Goal: Information Seeking & Learning: Learn about a topic

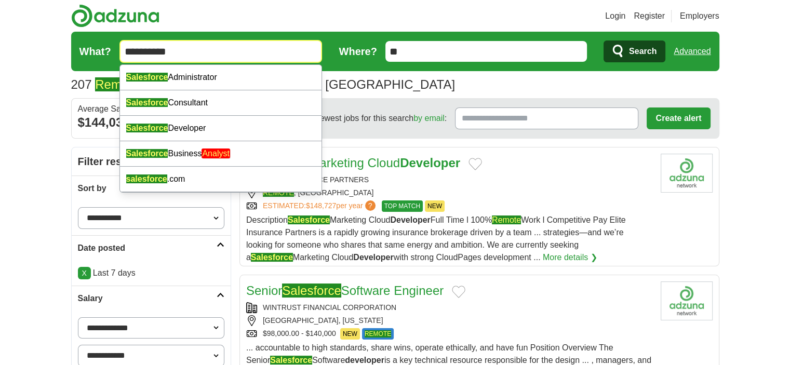
type input "**********"
click at [642, 45] on span "Search" at bounding box center [643, 51] width 28 height 21
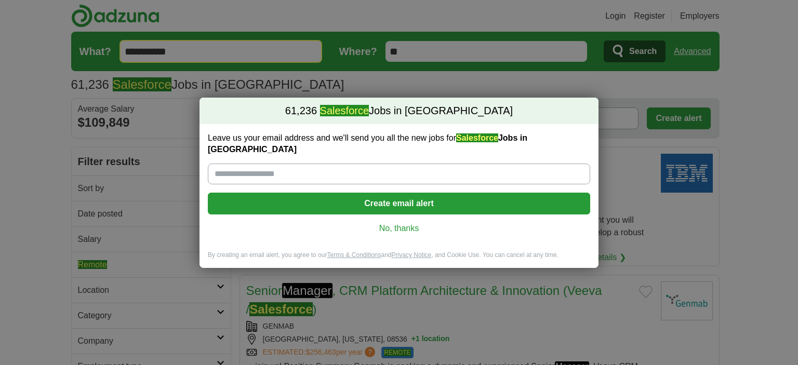
click at [389, 216] on div "Leave us your email address and we'll send you all the new jobs for Salesforce …" at bounding box center [398, 187] width 399 height 127
click at [389, 224] on link "No, thanks" at bounding box center [399, 228] width 366 height 11
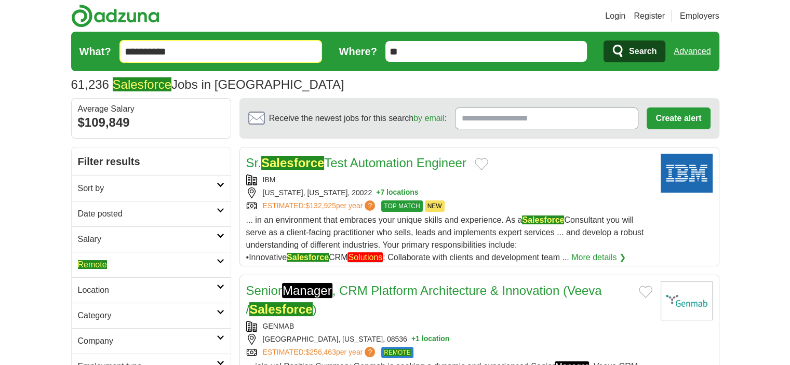
click at [158, 179] on link "Sort by" at bounding box center [151, 188] width 159 height 25
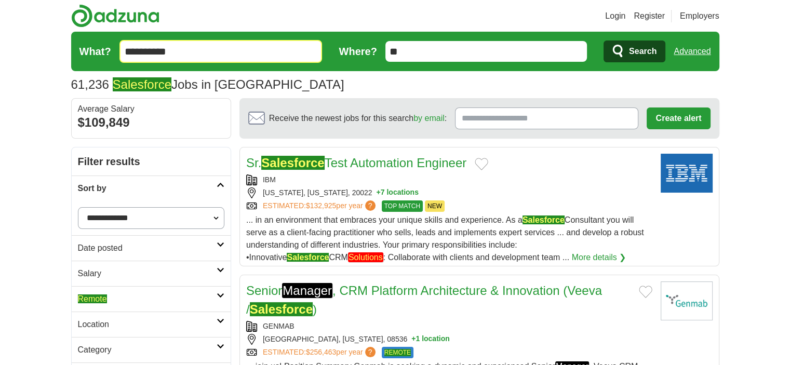
click at [160, 216] on select "**********" at bounding box center [151, 218] width 146 height 22
click at [78, 207] on select "**********" at bounding box center [151, 218] width 146 height 22
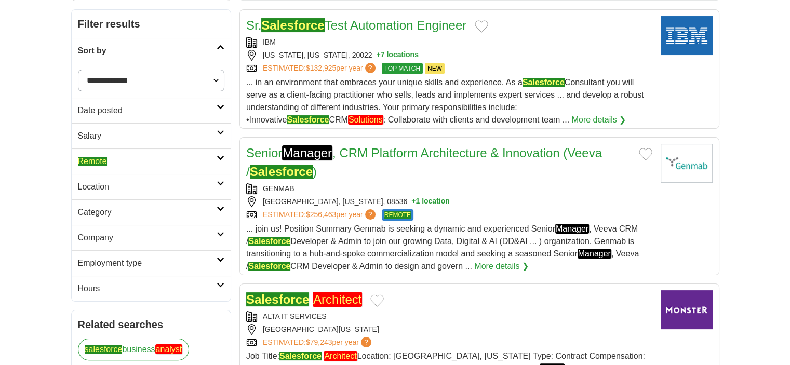
scroll to position [156, 0]
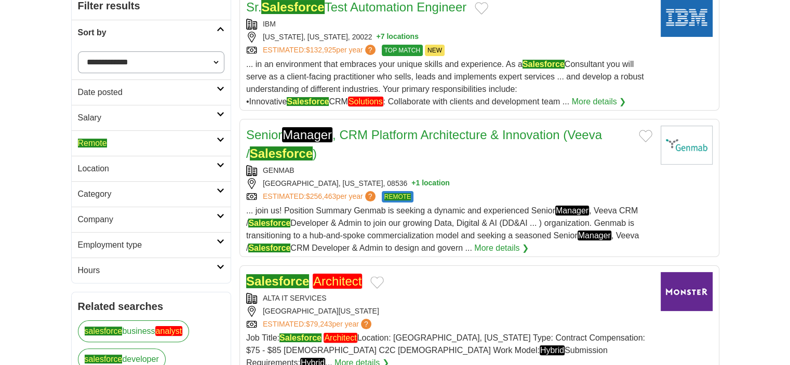
click at [222, 132] on link "Remote" at bounding box center [151, 142] width 159 height 25
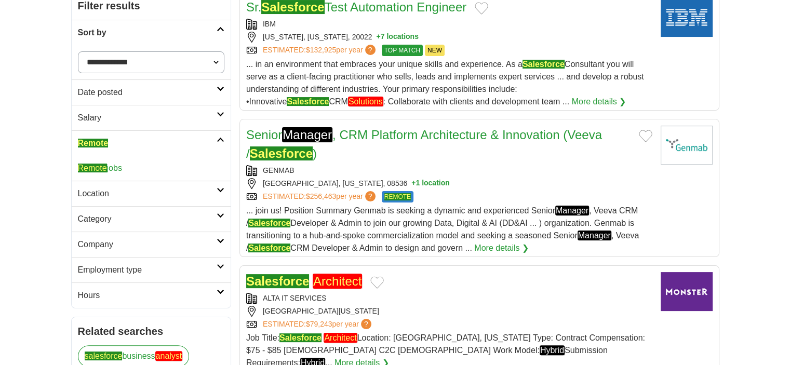
click at [118, 169] on link "Remote jobs" at bounding box center [100, 168] width 44 height 9
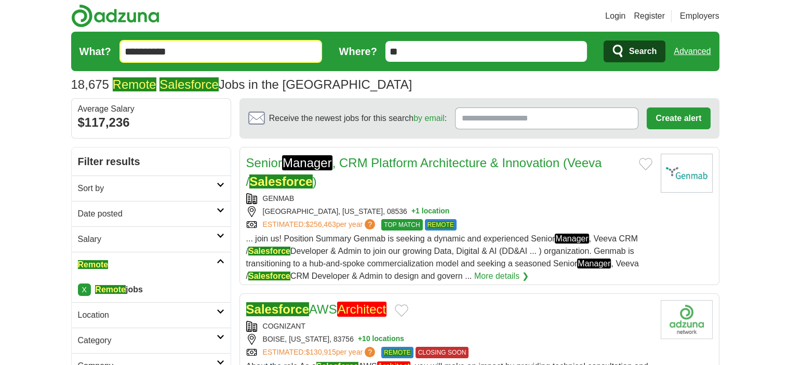
click at [154, 314] on h2 "Location" at bounding box center [147, 315] width 139 height 12
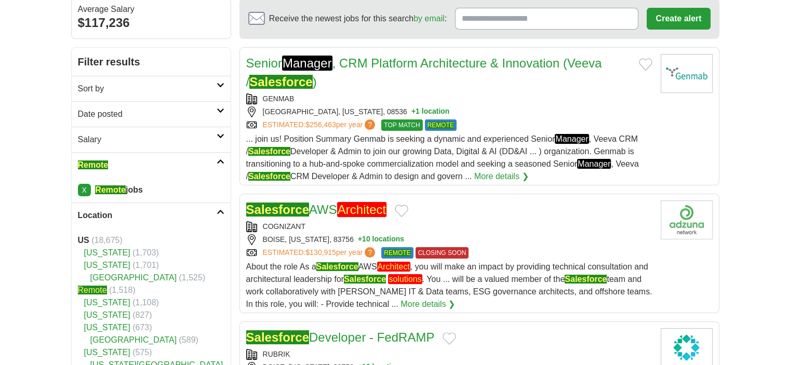
scroll to position [104, 0]
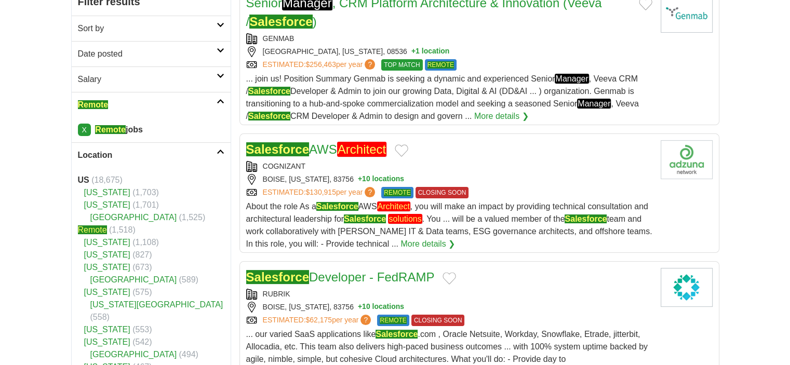
scroll to position [158, 0]
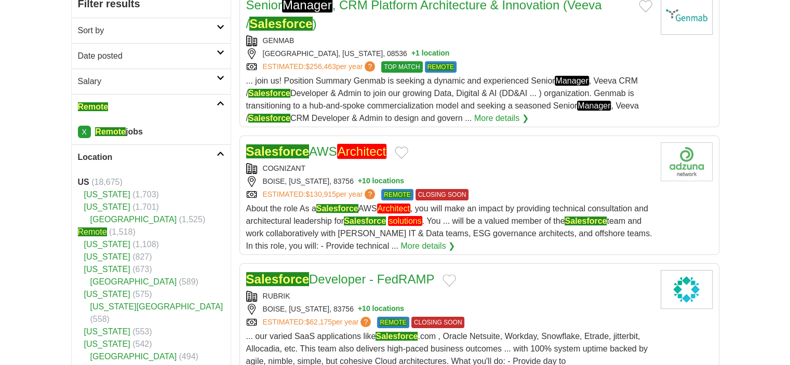
drag, startPoint x: 363, startPoint y: 163, endPoint x: 326, endPoint y: 149, distance: 39.6
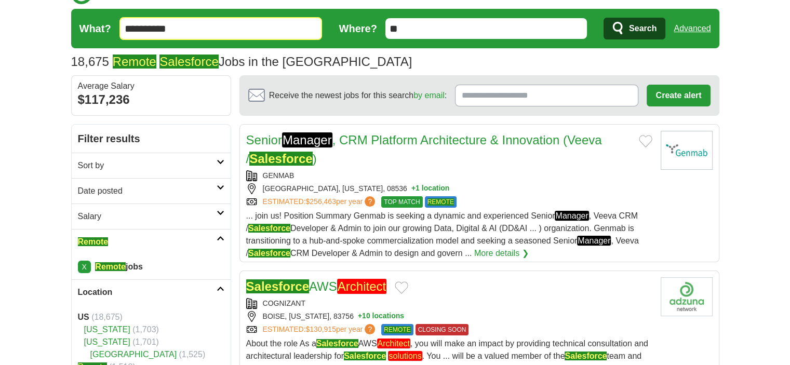
scroll to position [8, 0]
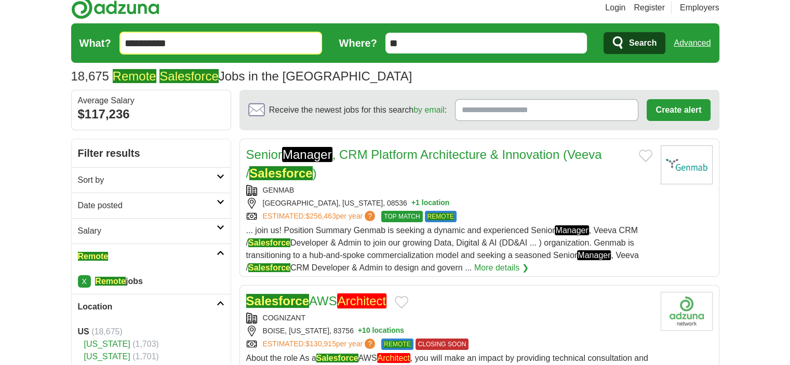
click at [209, 202] on h2 "Date posted" at bounding box center [147, 205] width 139 height 12
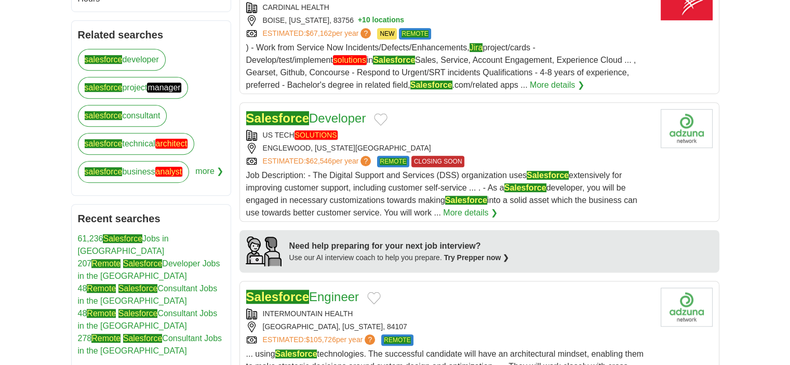
scroll to position [792, 0]
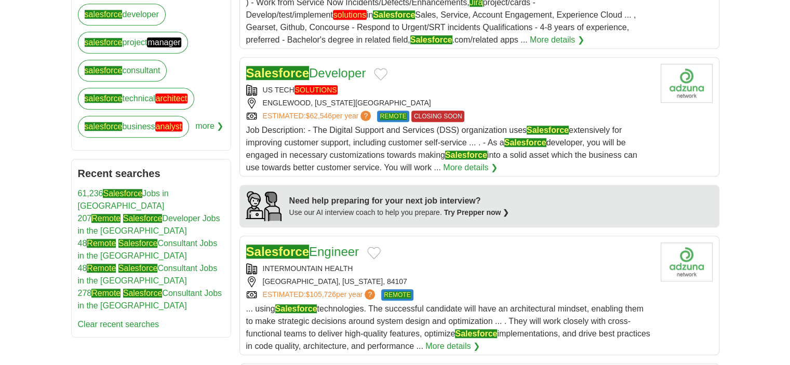
drag, startPoint x: 341, startPoint y: 95, endPoint x: 339, endPoint y: 73, distance: 22.0
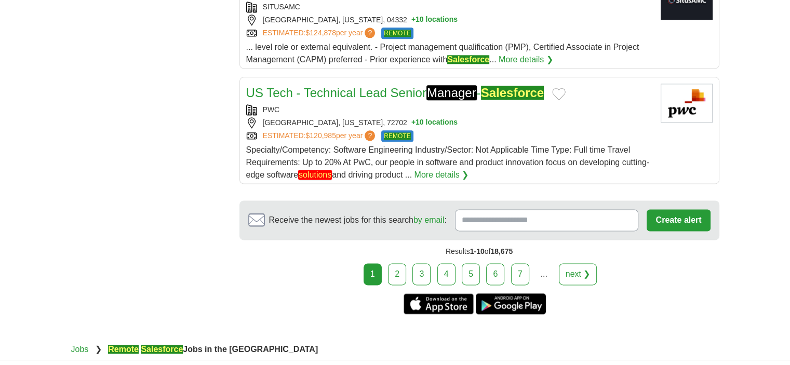
scroll to position [1330, 0]
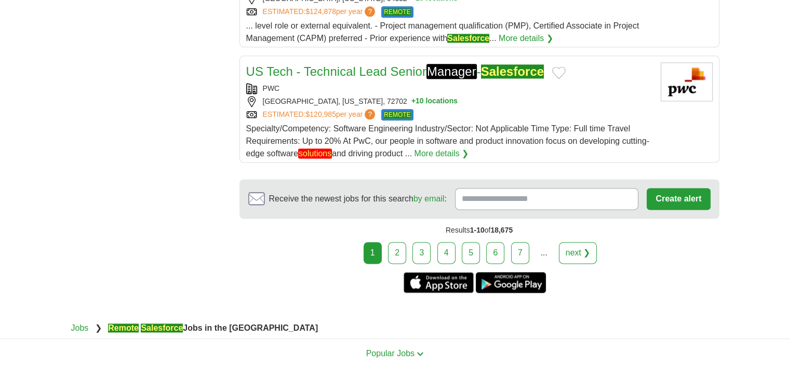
click at [403, 252] on link "2" at bounding box center [397, 253] width 18 height 22
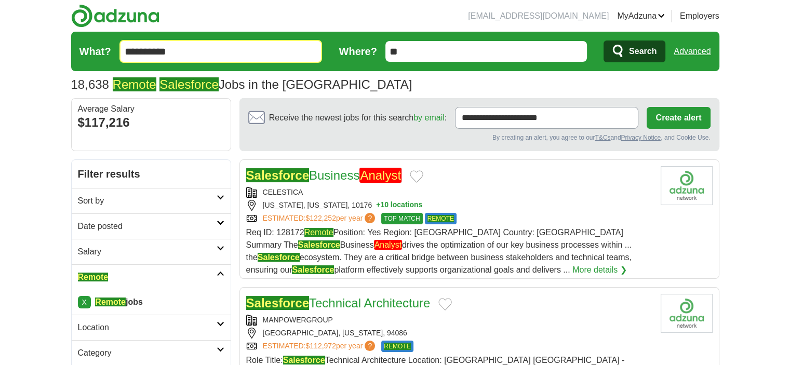
drag, startPoint x: 0, startPoint y: 0, endPoint x: 349, endPoint y: 177, distance: 390.8
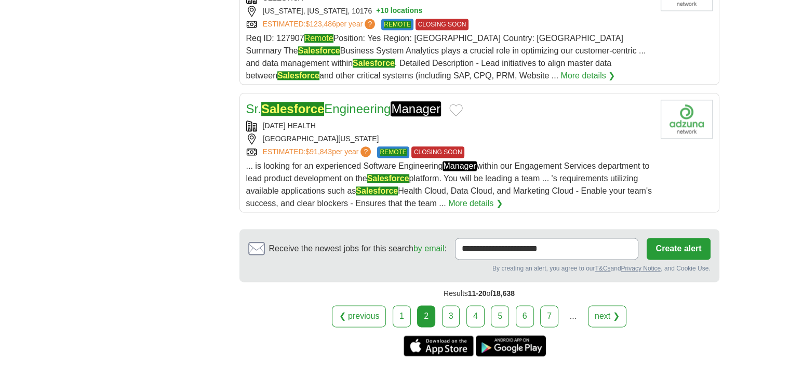
scroll to position [1357, 0]
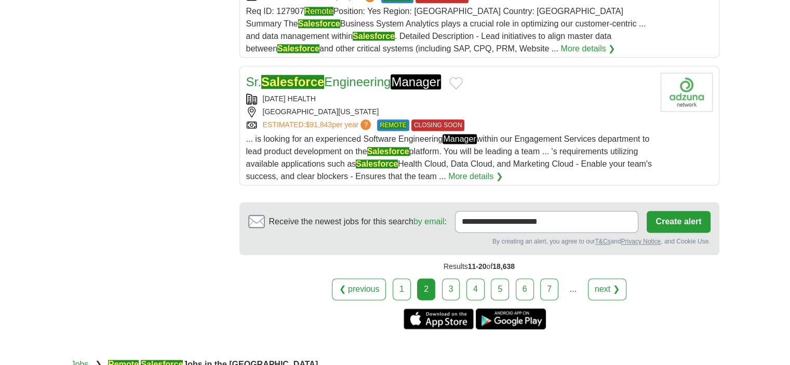
click at [451, 288] on link "3" at bounding box center [451, 289] width 18 height 22
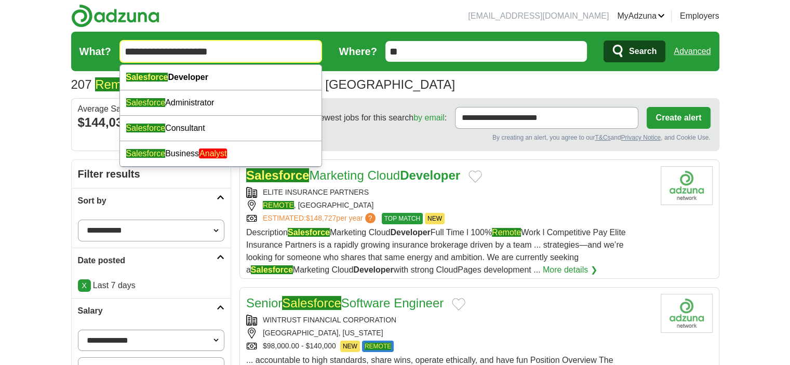
drag, startPoint x: 238, startPoint y: 46, endPoint x: 171, endPoint y: 42, distance: 66.6
click at [171, 42] on input "**********" at bounding box center [220, 51] width 203 height 23
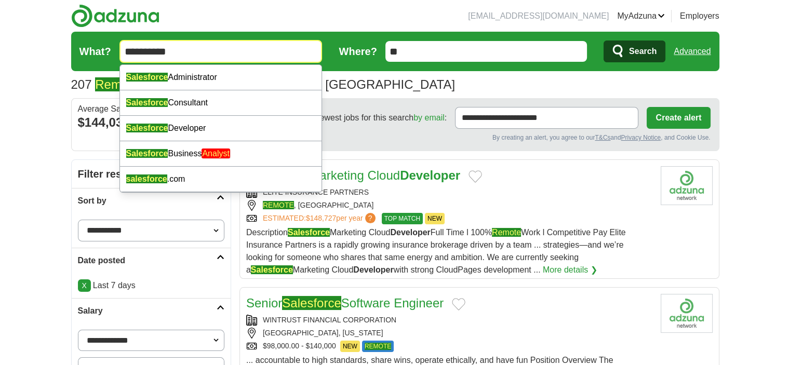
type input "**********"
click at [628, 54] on button "Search" at bounding box center [635, 52] width 62 height 22
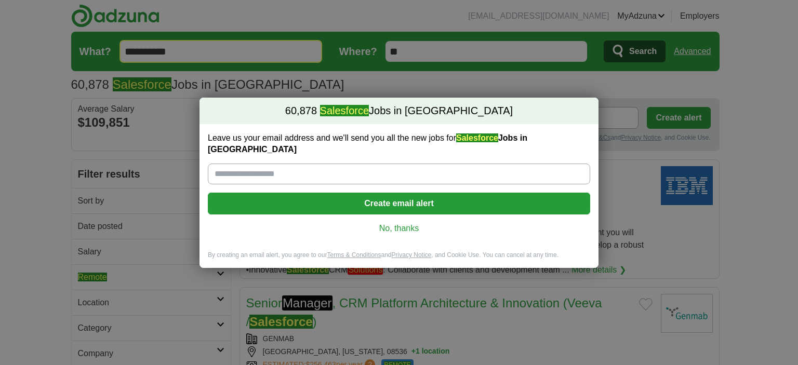
click at [384, 224] on link "No, thanks" at bounding box center [399, 228] width 366 height 11
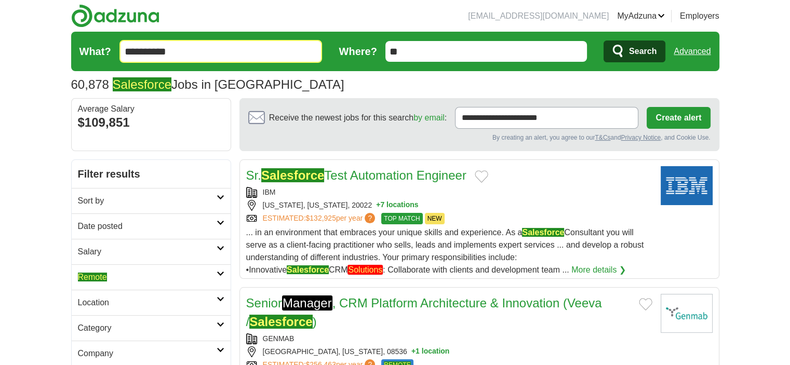
drag, startPoint x: 368, startPoint y: 183, endPoint x: 351, endPoint y: 178, distance: 17.4
click at [175, 271] on h2 "Remote" at bounding box center [147, 277] width 139 height 12
click at [117, 301] on link "Remote jobs" at bounding box center [100, 302] width 44 height 9
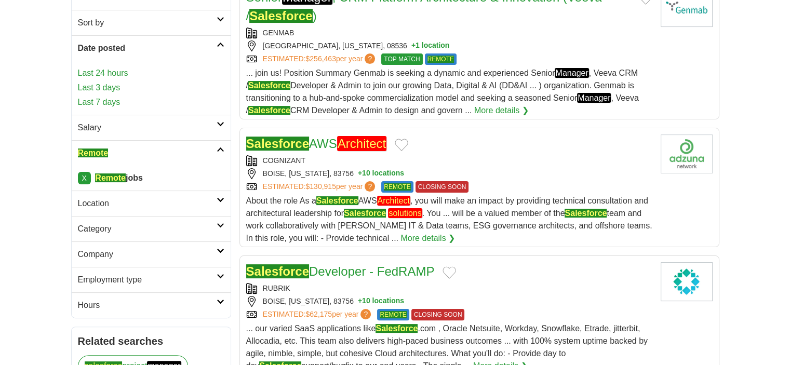
scroll to position [208, 0]
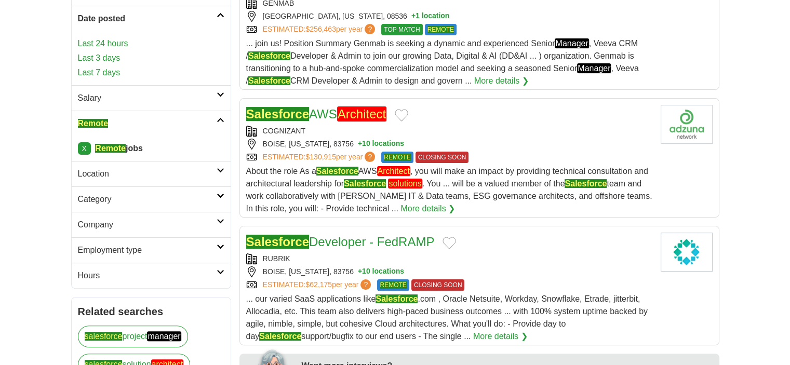
drag, startPoint x: 345, startPoint y: 125, endPoint x: 332, endPoint y: 116, distance: 15.4
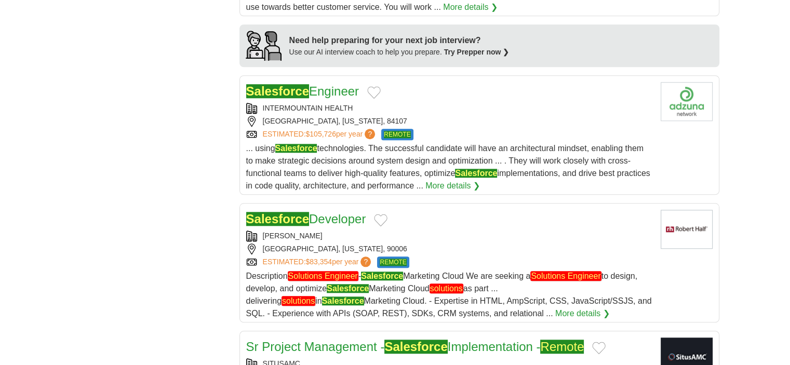
scroll to position [967, 0]
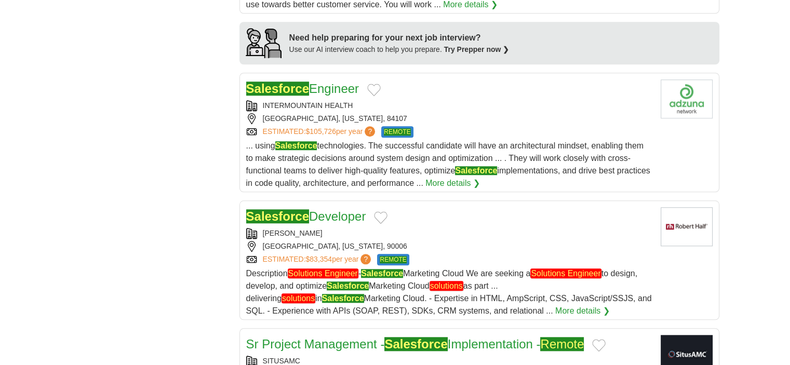
drag, startPoint x: 332, startPoint y: 220, endPoint x: 771, endPoint y: 212, distance: 438.5
click at [771, 212] on body "dibattisteryan@gmail.com MyAdzuna Alerts Favorites Resumes ApplyIQ Preferences …" at bounding box center [395, 62] width 790 height 2059
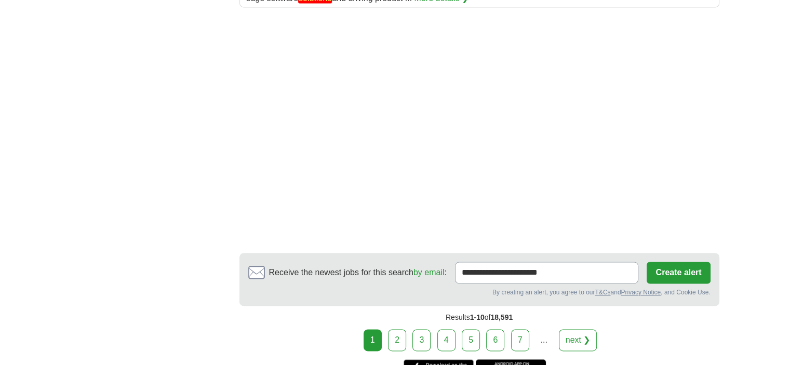
scroll to position [1523, 0]
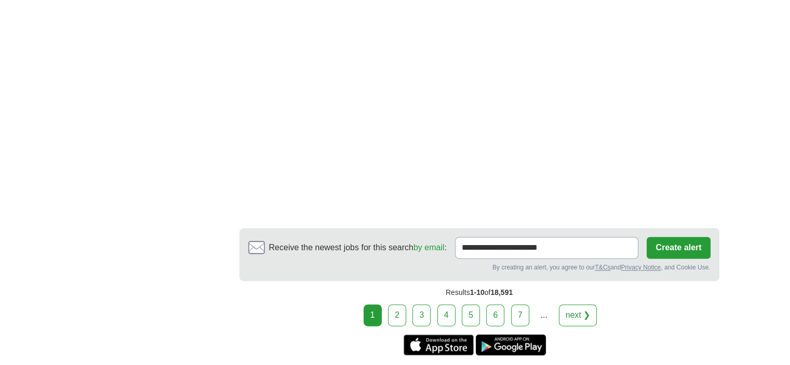
click at [395, 316] on link "2" at bounding box center [397, 315] width 18 height 22
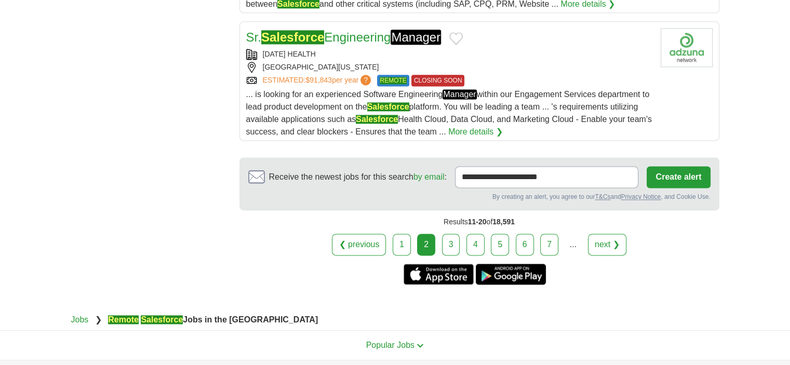
scroll to position [1411, 0]
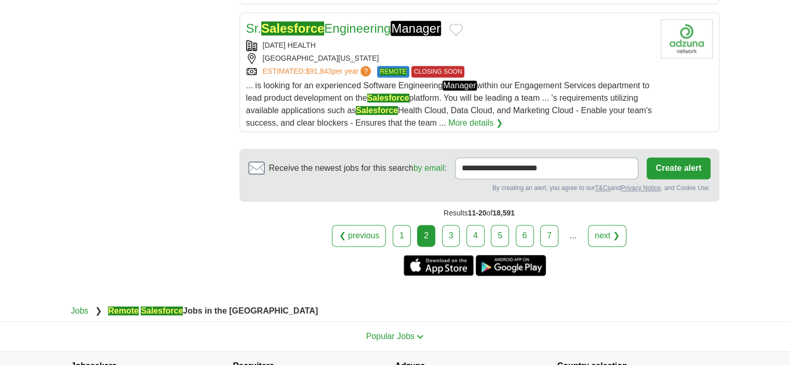
click at [450, 233] on link "3" at bounding box center [451, 236] width 18 height 22
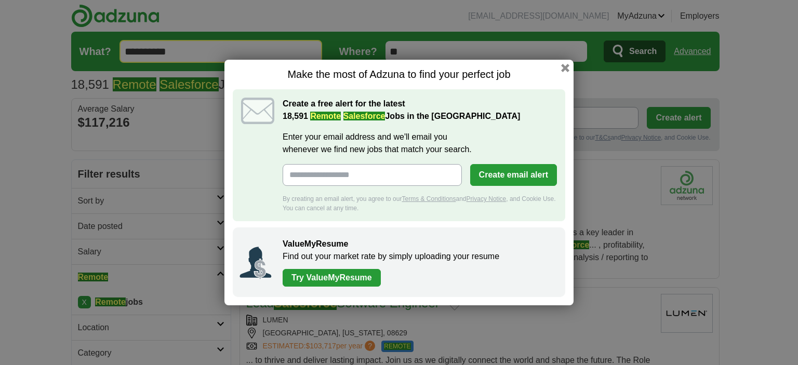
click at [564, 70] on button "button" at bounding box center [565, 68] width 8 height 8
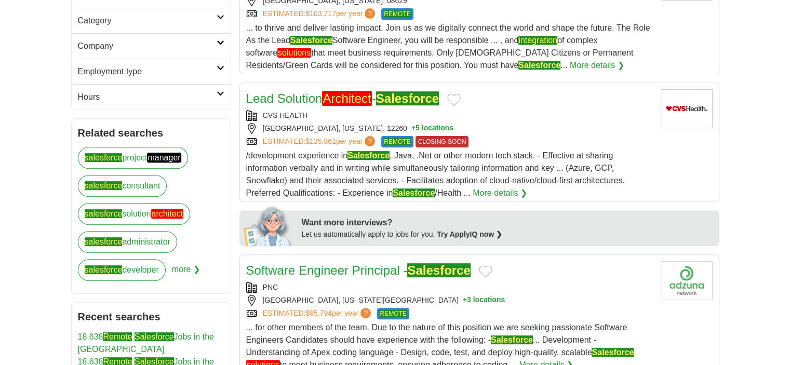
scroll to position [357, 0]
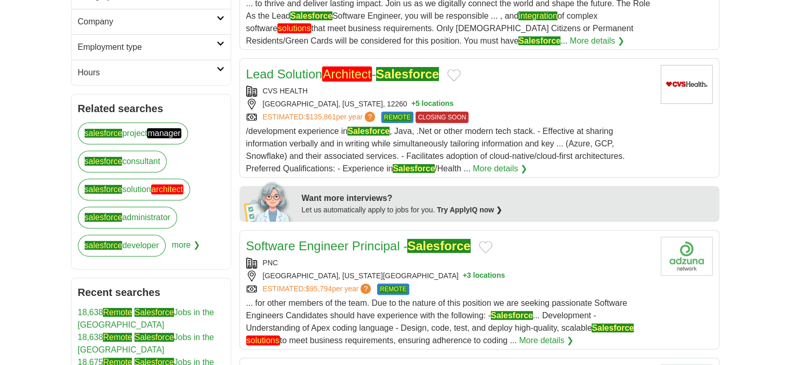
drag, startPoint x: 406, startPoint y: 80, endPoint x: 352, endPoint y: 79, distance: 54.0
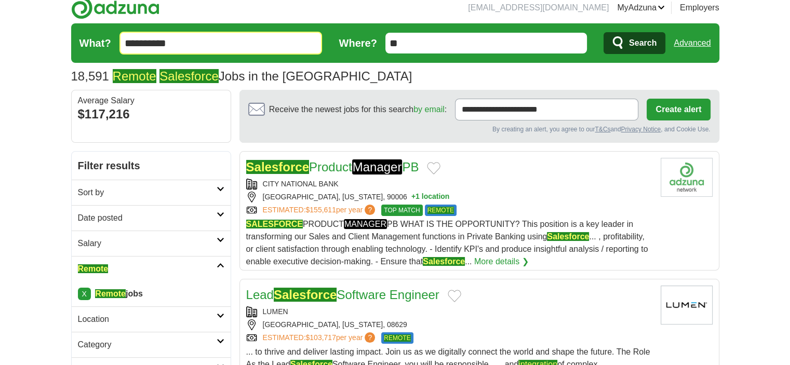
scroll to position [0, 0]
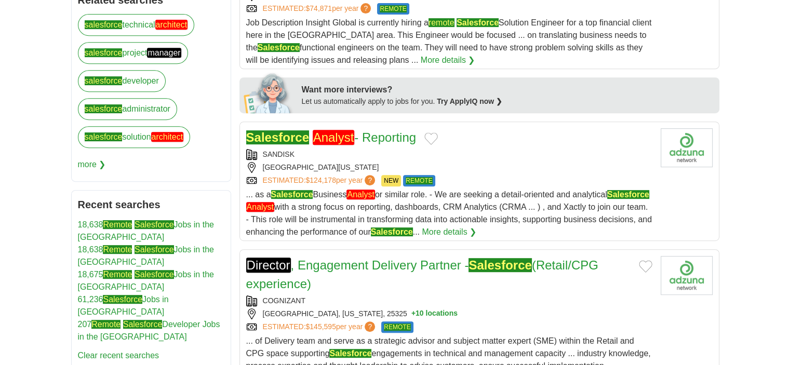
scroll to position [145, 0]
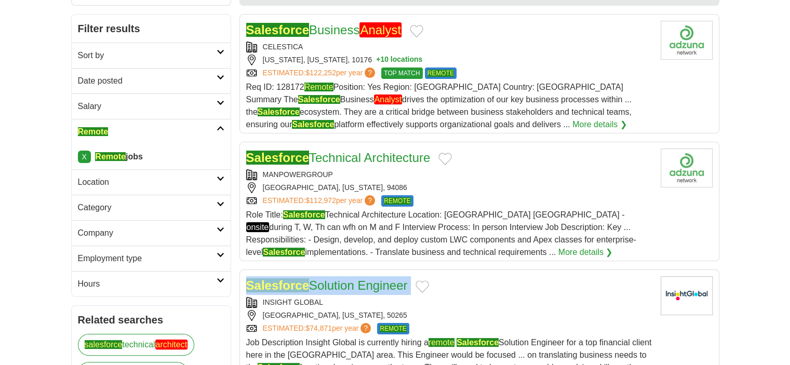
drag, startPoint x: 246, startPoint y: 284, endPoint x: 415, endPoint y: 283, distance: 168.3
click at [415, 283] on article "Salesforce Solution Engineer INSIGHT GLOBAL [GEOGRAPHIC_DATA], [US_STATE], 5026…" at bounding box center [479, 329] width 480 height 119
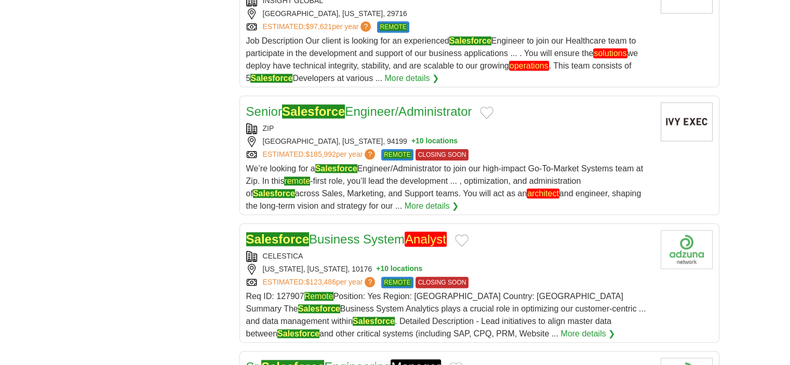
scroll to position [1089, 0]
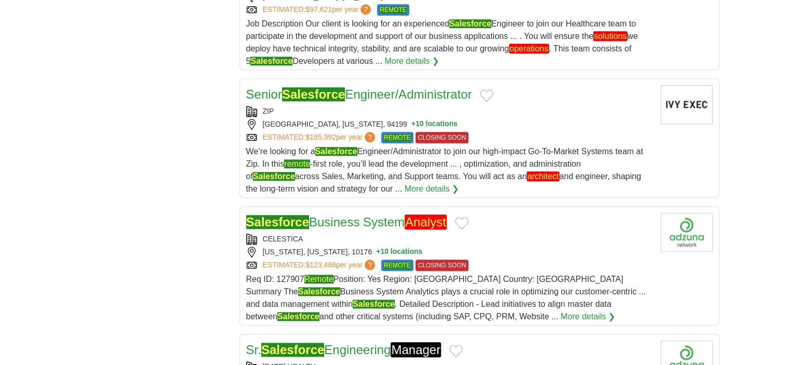
click at [386, 97] on h2 "Senior Salesforce Engineer/Administrator" at bounding box center [359, 94] width 226 height 19
